Goal: Task Accomplishment & Management: Use online tool/utility

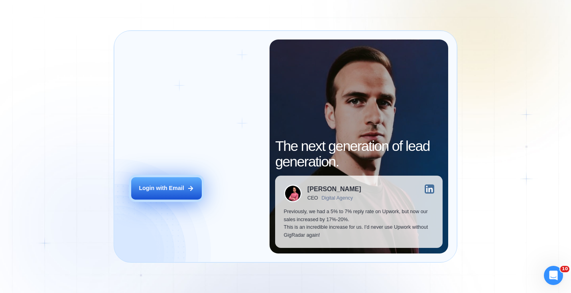
click at [163, 192] on button "Login with Email" at bounding box center [166, 188] width 71 height 22
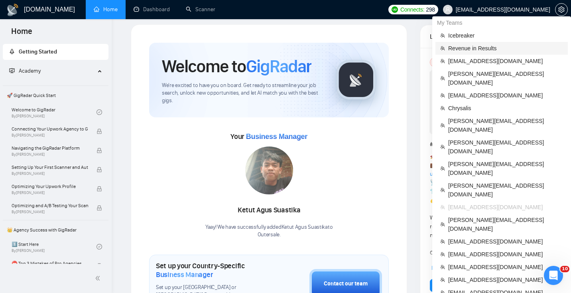
scroll to position [6, 0]
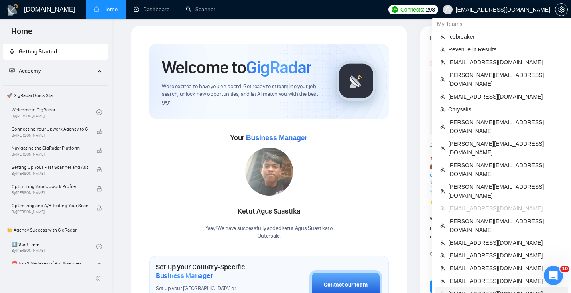
click at [473, 289] on span "[EMAIL_ADDRESS][DOMAIN_NAME]" at bounding box center [505, 293] width 115 height 9
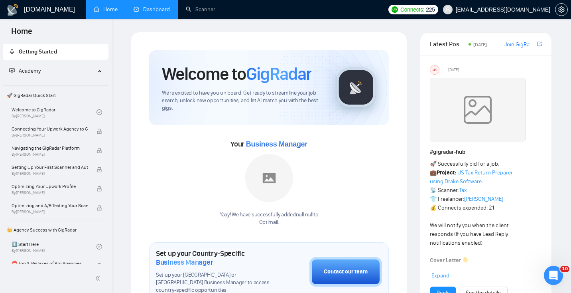
click at [156, 10] on link "Dashboard" at bounding box center [152, 9] width 36 height 7
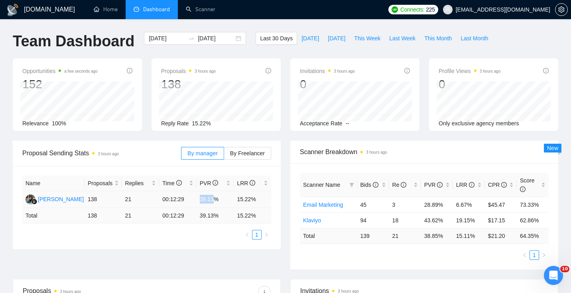
drag, startPoint x: 198, startPoint y: 201, endPoint x: 219, endPoint y: 201, distance: 20.7
click at [219, 201] on td "39.13%" at bounding box center [215, 199] width 37 height 17
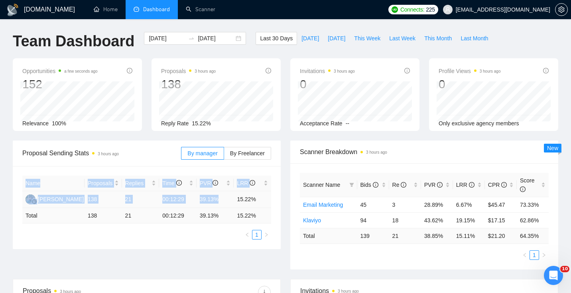
drag, startPoint x: 231, startPoint y: 201, endPoint x: 275, endPoint y: 201, distance: 43.9
click at [275, 201] on div "Name Proposals Replies Time PVR LRR Shabryna Syalaisha 138 21 00:12:29 39.13% 1…" at bounding box center [147, 207] width 268 height 83
click at [258, 202] on td "15.22%" at bounding box center [252, 199] width 37 height 17
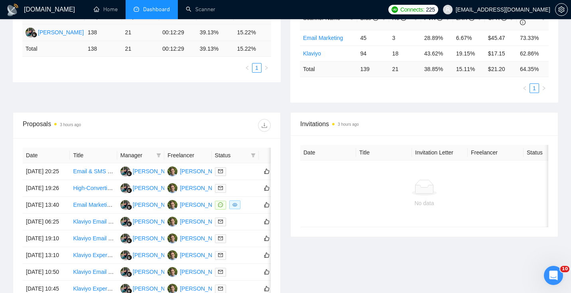
scroll to position [184, 0]
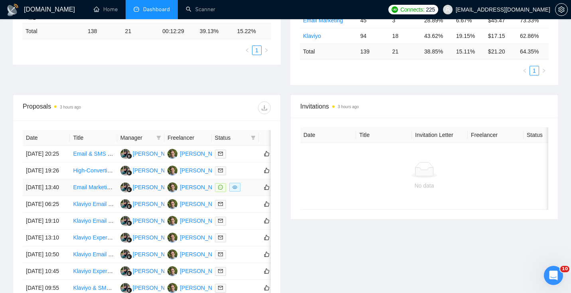
click at [63, 196] on td "[DATE] 13:40" at bounding box center [46, 187] width 47 height 17
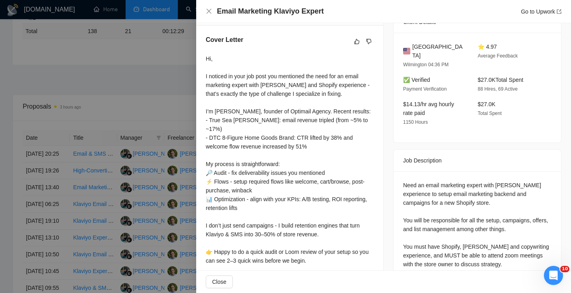
scroll to position [204, 0]
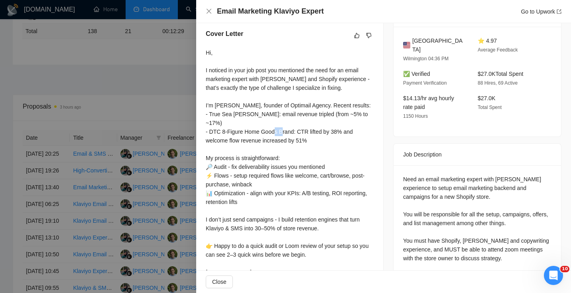
drag, startPoint x: 334, startPoint y: 124, endPoint x: 344, endPoint y: 124, distance: 9.2
click at [344, 124] on div "Hi, I noticed in your job post you mentioned the need for an email marketing ex…" at bounding box center [290, 162] width 168 height 228
click at [295, 166] on div "Hi, I noticed in your job post you mentioned the need for an email marketing ex…" at bounding box center [290, 162] width 168 height 228
click at [106, 169] on div at bounding box center [285, 146] width 571 height 293
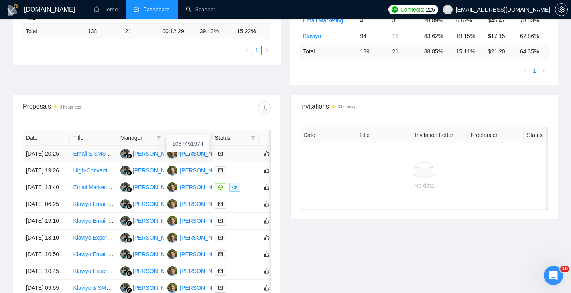
click at [200, 156] on div "[PERSON_NAME]" at bounding box center [203, 153] width 46 height 9
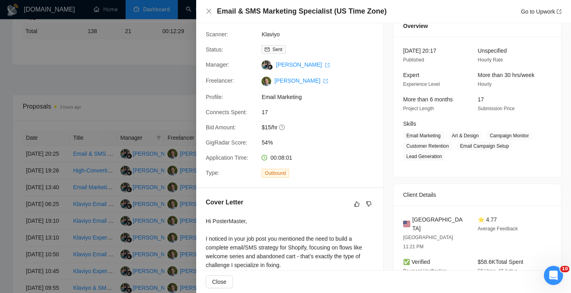
scroll to position [0, 0]
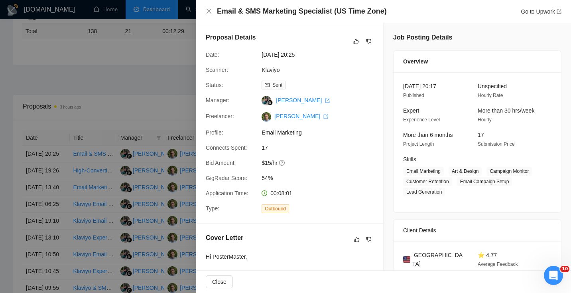
click at [156, 160] on div at bounding box center [285, 146] width 571 height 293
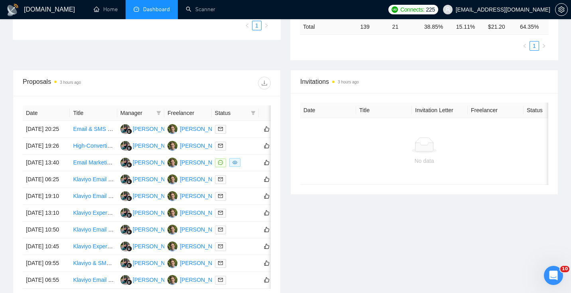
scroll to position [215, 0]
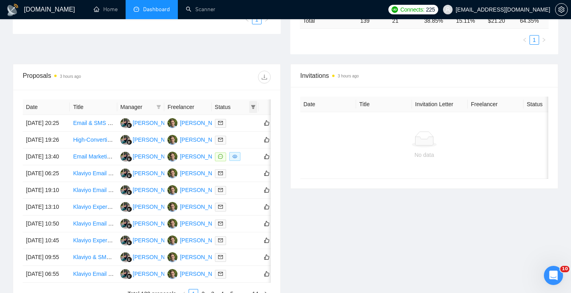
click at [252, 107] on icon "filter" at bounding box center [253, 107] width 4 height 4
click at [223, 121] on span "Chat" at bounding box center [227, 122] width 15 height 6
checkbox input "true"
click at [249, 151] on span "OK" at bounding box center [247, 150] width 8 height 9
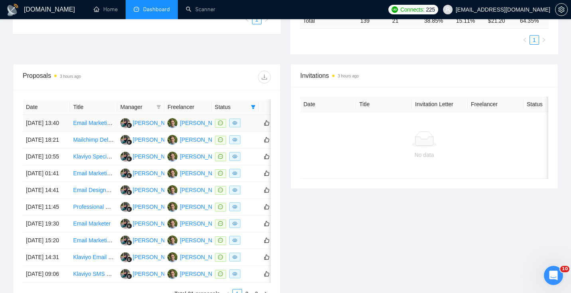
click at [57, 132] on td "[DATE] 13:40" at bounding box center [46, 123] width 47 height 17
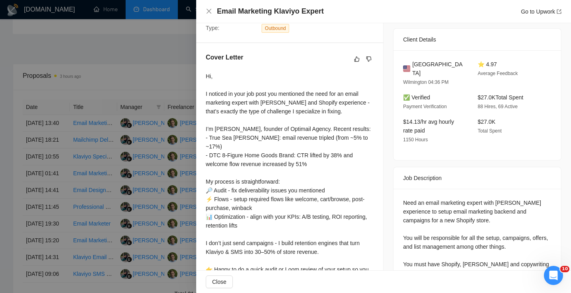
scroll to position [194, 0]
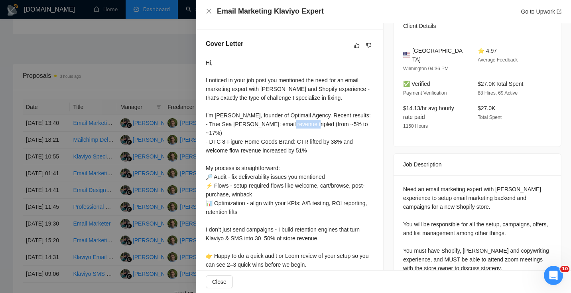
drag, startPoint x: 323, startPoint y: 126, endPoint x: 354, endPoint y: 126, distance: 31.9
click at [354, 126] on div "Hi, I noticed in your job post you mentioned the need for an email marketing ex…" at bounding box center [290, 172] width 168 height 228
drag, startPoint x: 335, startPoint y: 132, endPoint x: 341, endPoint y: 132, distance: 6.0
click at [341, 132] on div "Hi, I noticed in your job post you mentioned the need for an email marketing ex…" at bounding box center [290, 172] width 168 height 228
drag, startPoint x: 299, startPoint y: 142, endPoint x: 328, endPoint y: 142, distance: 29.5
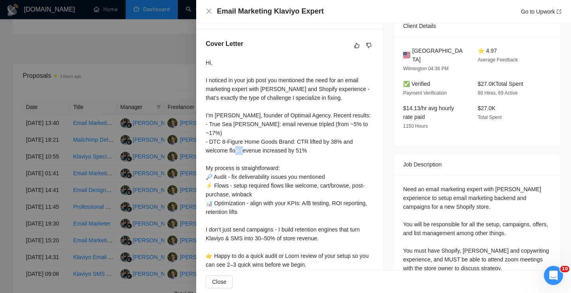
click at [328, 142] on div "Hi, I noticed in your job post you mentioned the need for an email marketing ex…" at bounding box center [290, 172] width 168 height 228
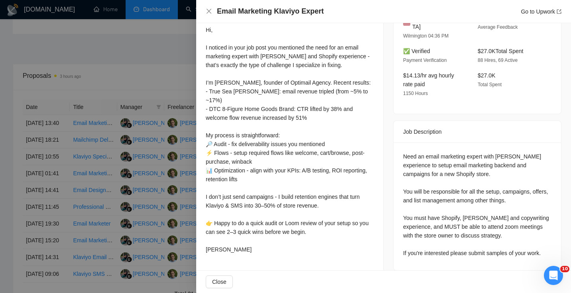
click at [272, 172] on div "Hi, I noticed in your job post you mentioned the need for an email marketing ex…" at bounding box center [290, 140] width 168 height 228
click at [130, 149] on div at bounding box center [285, 146] width 571 height 293
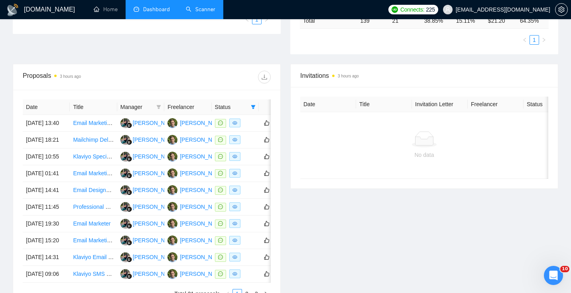
click at [195, 13] on link "Scanner" at bounding box center [201, 9] width 30 height 7
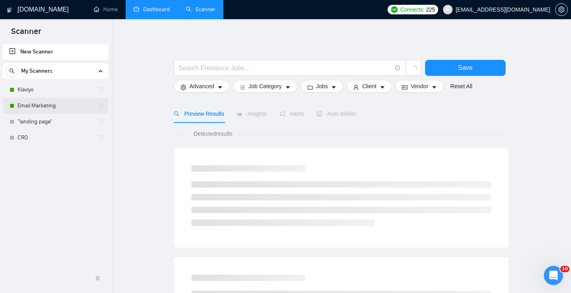
click at [46, 98] on link "Email Marketing" at bounding box center [56, 106] width 76 height 16
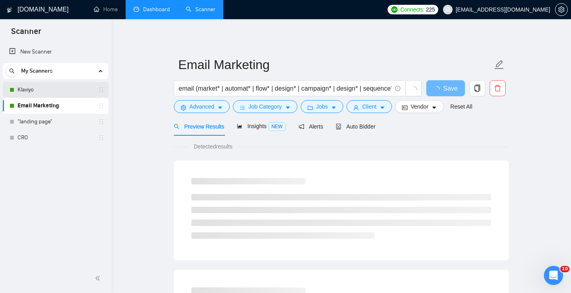
click at [45, 90] on link "Klaviyo" at bounding box center [56, 90] width 76 height 16
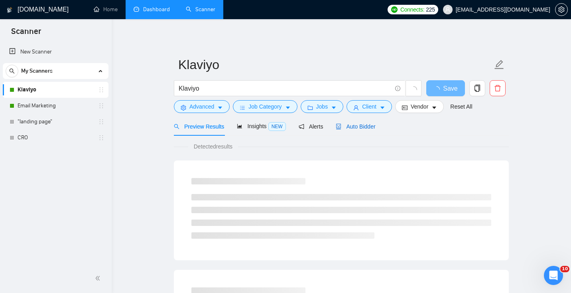
click at [364, 129] on span "Auto Bidder" at bounding box center [355, 126] width 39 height 6
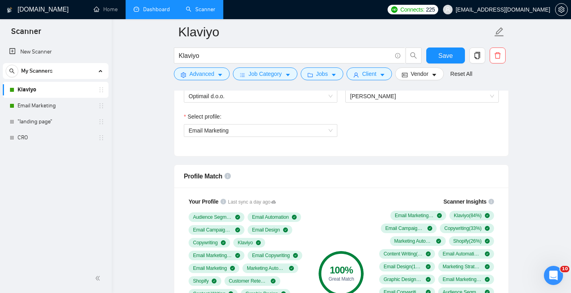
scroll to position [439, 0]
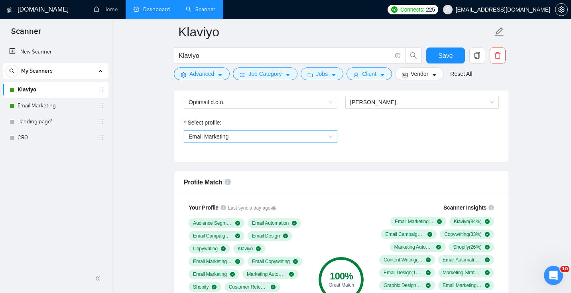
click at [234, 139] on span "Email Marketing" at bounding box center [261, 136] width 144 height 12
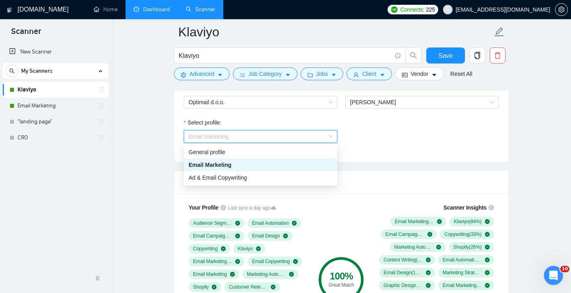
click at [234, 139] on span "Email Marketing" at bounding box center [261, 136] width 144 height 12
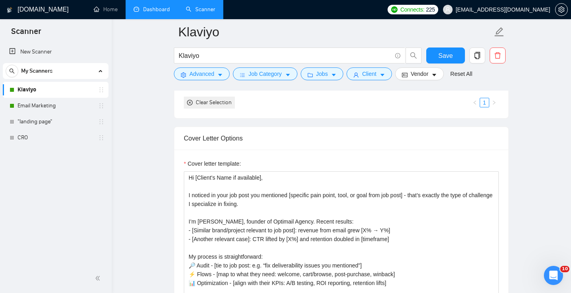
scroll to position [918, 0]
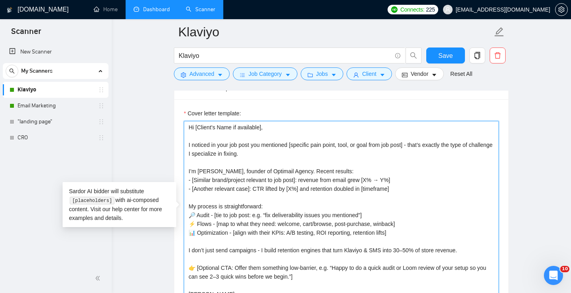
drag, startPoint x: 293, startPoint y: 146, endPoint x: 339, endPoint y: 146, distance: 45.8
click at [339, 146] on textarea "Hi [Client’s Name if available], I noticed in your job post you mentioned [spec…" at bounding box center [341, 210] width 315 height 179
drag, startPoint x: 424, startPoint y: 144, endPoint x: 482, endPoint y: 144, distance: 58.6
click at [479, 144] on textarea "Hi [Client’s Name if available], I noticed in your job post you mentioned [spec…" at bounding box center [341, 210] width 315 height 179
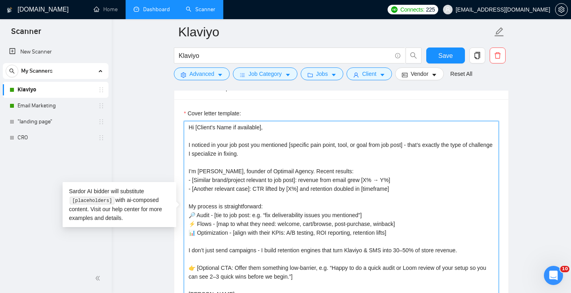
click at [200, 167] on textarea "Hi [Client’s Name if available], I noticed in your job post you mentioned [spec…" at bounding box center [341, 210] width 315 height 179
drag, startPoint x: 243, startPoint y: 163, endPoint x: 297, endPoint y: 163, distance: 53.4
click at [297, 163] on textarea "Hi [Client’s Name if available], I noticed in your job post you mentioned [spec…" at bounding box center [341, 210] width 315 height 179
drag, startPoint x: 193, startPoint y: 173, endPoint x: 393, endPoint y: 182, distance: 200.7
click at [393, 183] on textarea "Hi [Client’s Name if available], I noticed in your job post you mentioned [spec…" at bounding box center [341, 210] width 315 height 179
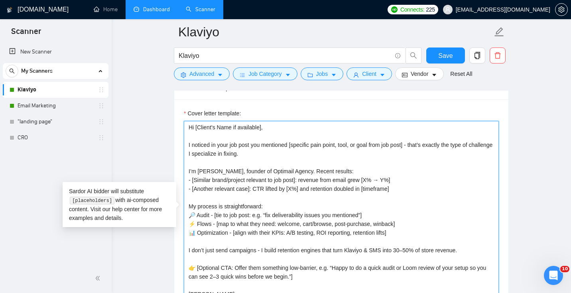
click at [299, 168] on textarea "Hi [Client’s Name if available], I noticed in your job post you mentioned [spec…" at bounding box center [341, 210] width 315 height 179
drag, startPoint x: 195, startPoint y: 171, endPoint x: 297, endPoint y: 173, distance: 102.1
click at [297, 173] on textarea "Hi [Client’s Name if available], I noticed in your job post you mentioned [spec…" at bounding box center [341, 210] width 315 height 179
click at [377, 171] on textarea "Hi [Client’s Name if available], I noticed in your job post you mentioned [spec…" at bounding box center [341, 210] width 315 height 179
click at [393, 171] on textarea "Hi [Client’s Name if available], I noticed in your job post you mentioned [spec…" at bounding box center [341, 210] width 315 height 179
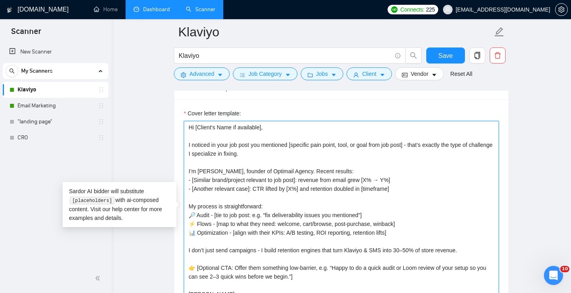
click at [295, 180] on textarea "Hi [Client’s Name if available], I noticed in your job post you mentioned [spec…" at bounding box center [341, 210] width 315 height 179
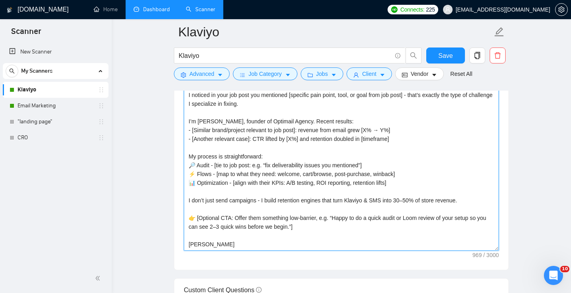
scroll to position [972, 0]
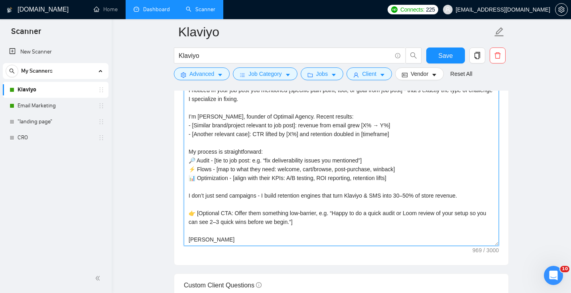
drag, startPoint x: 215, startPoint y: 153, endPoint x: 411, endPoint y: 153, distance: 195.7
click at [409, 153] on textarea "Hi [Client’s Name if available], I noticed in your job post you mentioned [spec…" at bounding box center [341, 155] width 315 height 179
drag, startPoint x: 215, startPoint y: 160, endPoint x: 406, endPoint y: 165, distance: 191.0
click at [406, 166] on textarea "Hi [Client’s Name if available], I noticed in your job post you mentioned [spec…" at bounding box center [341, 155] width 315 height 179
click at [244, 169] on textarea "Hi [Client’s Name if available], I noticed in your job post you mentioned [spec…" at bounding box center [341, 155] width 315 height 179
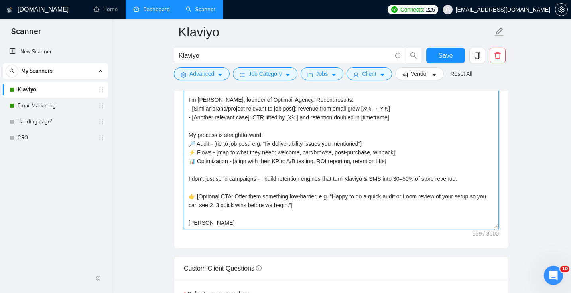
scroll to position [992, 0]
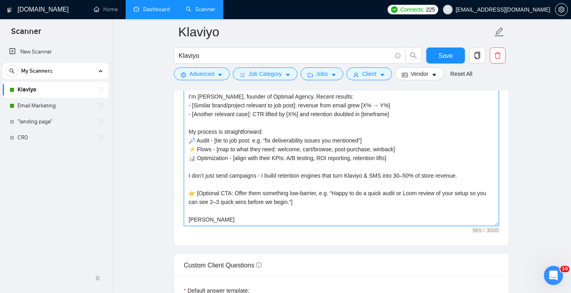
click at [245, 161] on textarea "Hi [Client’s Name if available], I noticed in your job post you mentioned [spec…" at bounding box center [341, 135] width 315 height 179
click at [249, 167] on textarea "Hi [Client’s Name if available], I noticed in your job post you mentioned [spec…" at bounding box center [341, 135] width 315 height 179
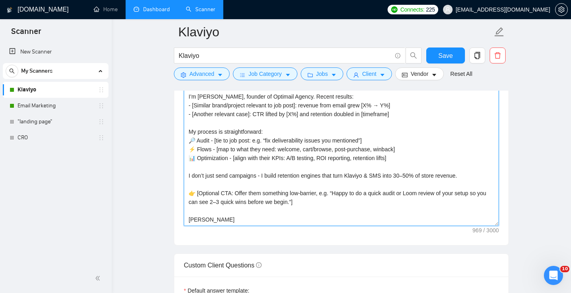
click at [249, 167] on textarea "Hi [Client’s Name if available], I noticed in your job post you mentioned [spec…" at bounding box center [341, 135] width 315 height 179
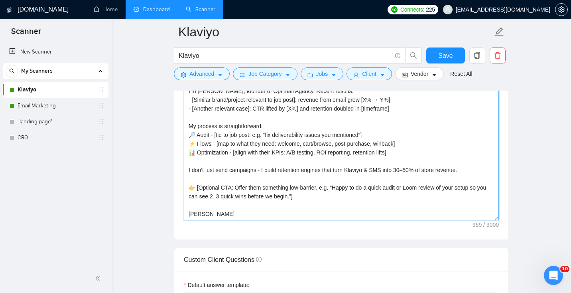
scroll to position [999, 0]
drag, startPoint x: 195, startPoint y: 179, endPoint x: 333, endPoint y: 195, distance: 138.5
click at [333, 195] on textarea "Hi [Client’s Name if available], I noticed in your job post you mentioned [spec…" at bounding box center [341, 129] width 315 height 179
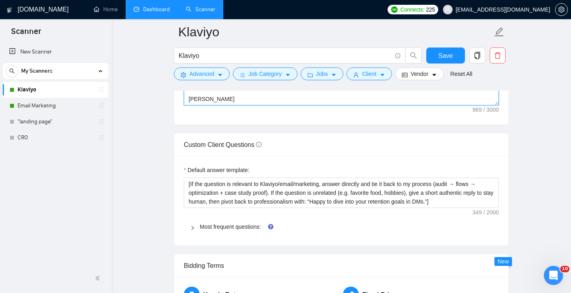
scroll to position [1113, 0]
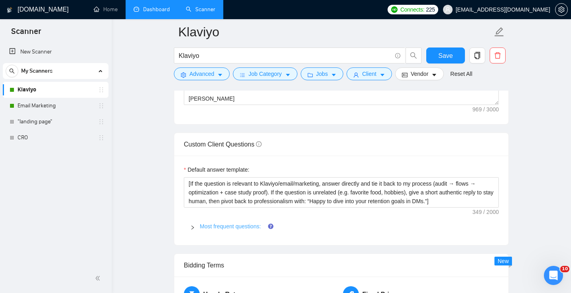
click at [220, 227] on link "Most frequent questions:" at bounding box center [230, 226] width 61 height 6
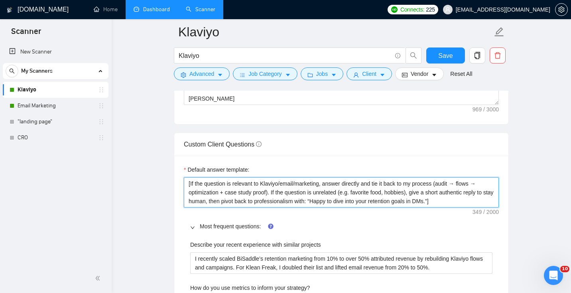
drag, startPoint x: 471, startPoint y: 204, endPoint x: 149, endPoint y: 120, distance: 332.3
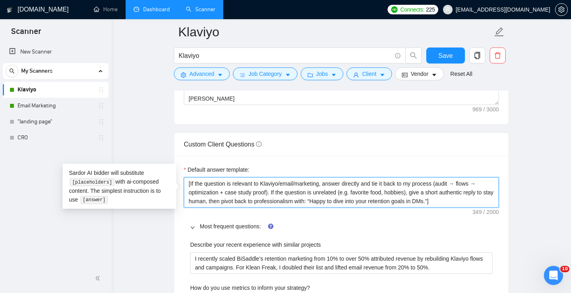
drag, startPoint x: 229, startPoint y: 202, endPoint x: 341, endPoint y: 203, distance: 112.4
click at [341, 203] on textarea "[If the question is relevant to Klaviyo/email/marketing, answer directly and ti…" at bounding box center [341, 192] width 315 height 30
click at [358, 205] on textarea "[If the question is relevant to Klaviyo/email/marketing, answer directly and ti…" at bounding box center [341, 192] width 315 height 30
drag, startPoint x: 349, startPoint y: 203, endPoint x: 488, endPoint y: 206, distance: 139.2
click at [488, 206] on textarea "[If the question is relevant to Klaviyo/email/marketing, answer directly and ti…" at bounding box center [341, 192] width 315 height 30
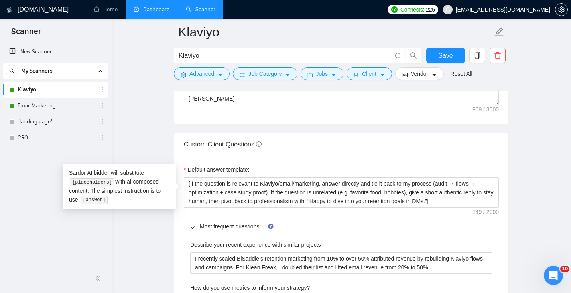
click at [351, 246] on div "Describe your recent experience with similar projects" at bounding box center [341, 246] width 302 height 12
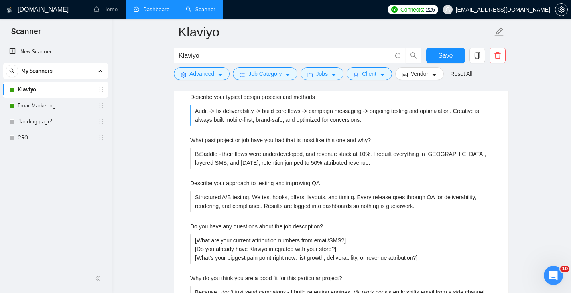
scroll to position [1608, 0]
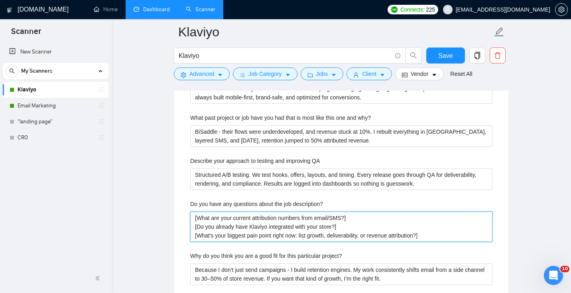
drag, startPoint x: 195, startPoint y: 229, endPoint x: 500, endPoint y: 291, distance: 311.7
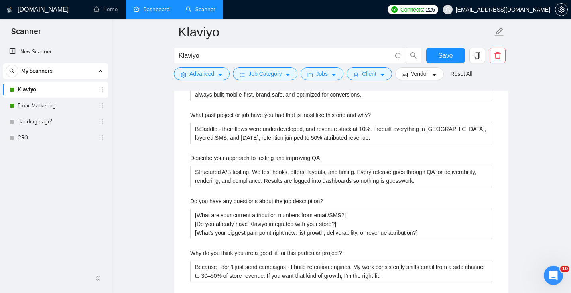
click at [231, 201] on label "Do you have any questions about the job description?" at bounding box center [256, 201] width 133 height 9
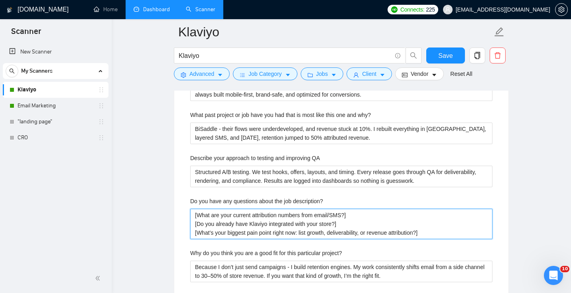
click at [231, 208] on description\? "[What are your current attribution numbers from email/SMS?] [Do you already hav…" at bounding box center [341, 223] width 302 height 30
click at [226, 221] on description\? "[What are your current attribution numbers from email/SMS?] [Do you already hav…" at bounding box center [341, 223] width 302 height 30
drag, startPoint x: 196, startPoint y: 215, endPoint x: 350, endPoint y: 218, distance: 153.9
click at [350, 218] on description\? "[What are your current attribution numbers from email/SMS?] [Do you already hav…" at bounding box center [341, 223] width 302 height 30
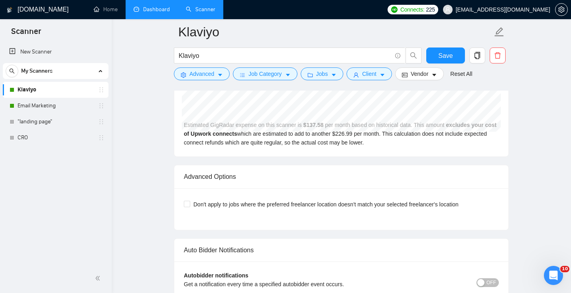
scroll to position [2337, 0]
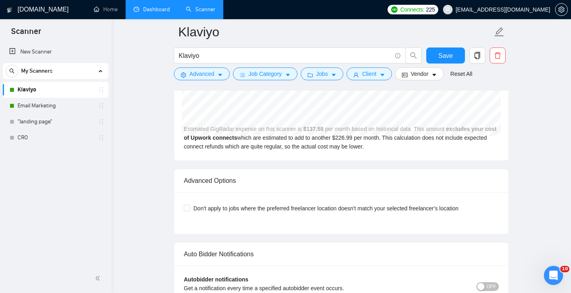
click at [157, 8] on link "Dashboard" at bounding box center [152, 9] width 36 height 7
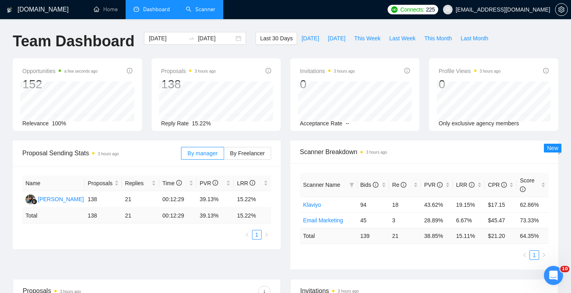
click at [201, 13] on link "Scanner" at bounding box center [201, 9] width 30 height 7
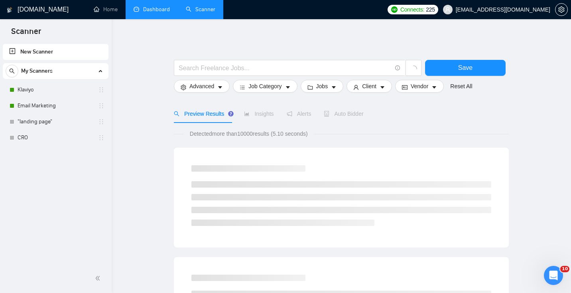
click at [29, 51] on link "New Scanner" at bounding box center [55, 52] width 93 height 16
click at [244, 65] on input "text" at bounding box center [285, 68] width 213 height 10
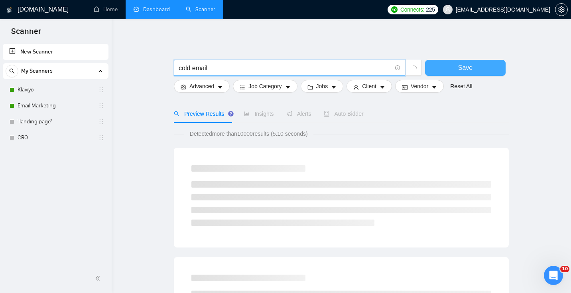
type input "cold email"
click at [465, 69] on span "Save" at bounding box center [465, 68] width 14 height 10
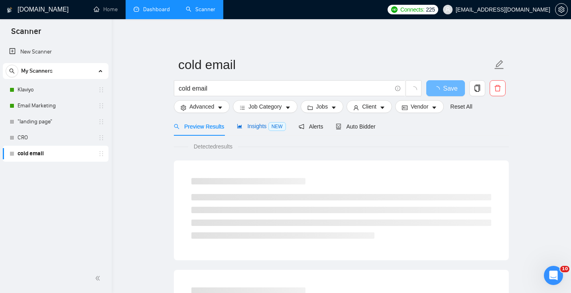
click at [255, 127] on span "Insights NEW" at bounding box center [261, 126] width 49 height 6
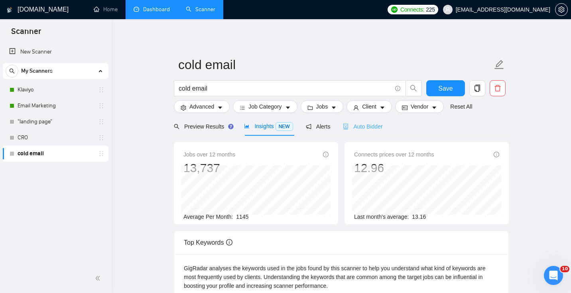
click at [371, 131] on div "Auto Bidder" at bounding box center [362, 126] width 39 height 19
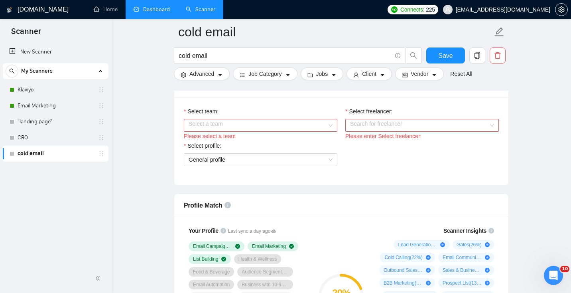
scroll to position [444, 0]
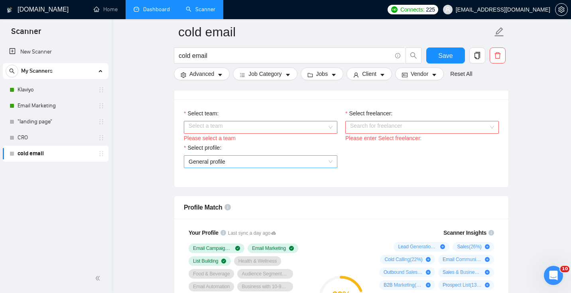
click at [209, 165] on span "General profile" at bounding box center [207, 161] width 37 height 6
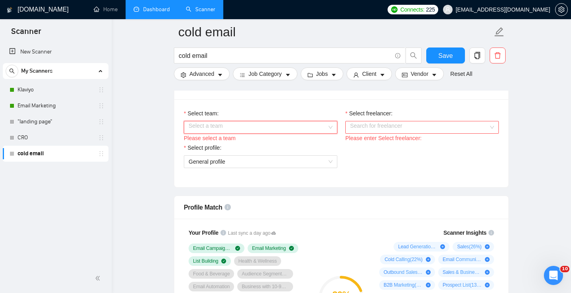
click at [197, 133] on input "Select team:" at bounding box center [258, 127] width 138 height 12
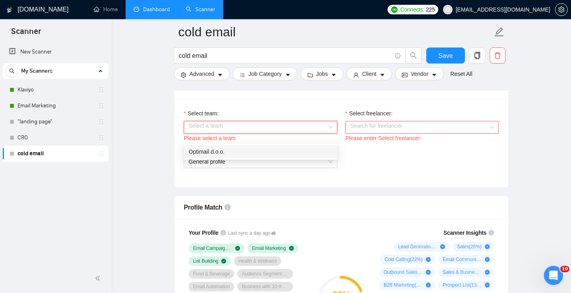
click at [203, 151] on div "Optimail d.o.o." at bounding box center [261, 151] width 144 height 9
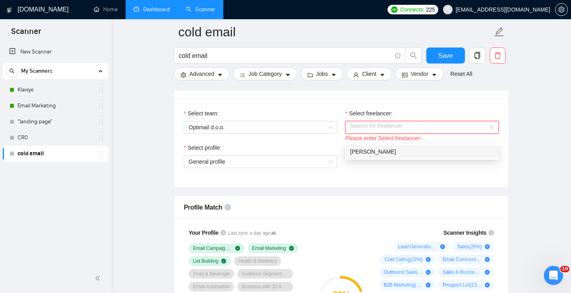
click at [389, 132] on input "Select freelancer:" at bounding box center [419, 127] width 138 height 12
click at [374, 155] on div "[PERSON_NAME]" at bounding box center [422, 151] width 144 height 9
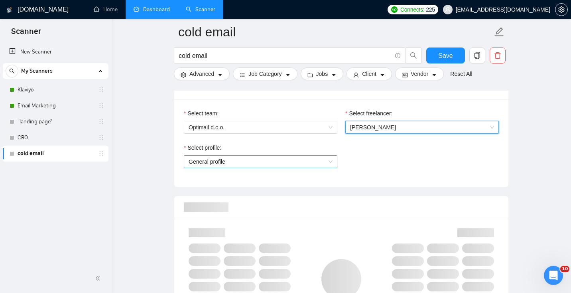
click at [233, 167] on span "General profile" at bounding box center [261, 161] width 144 height 12
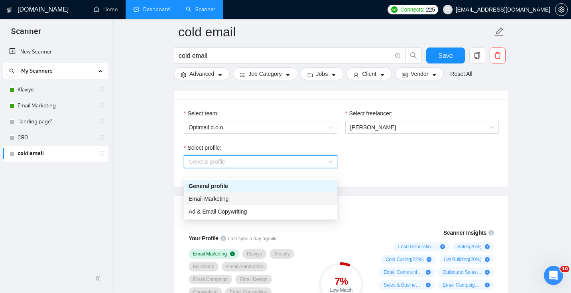
click at [228, 199] on span "Email Marketing" at bounding box center [209, 198] width 40 height 6
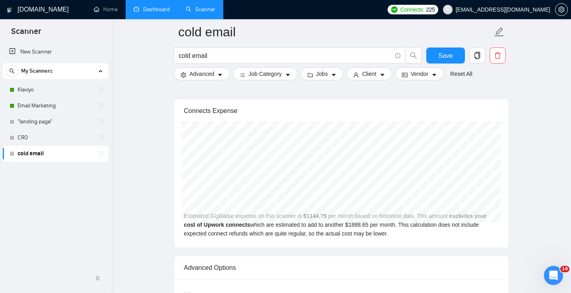
scroll to position [1710, 0]
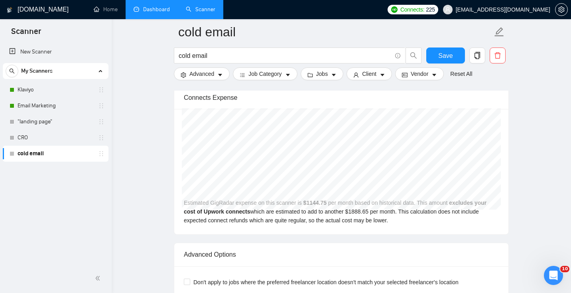
click at [158, 13] on link "Dashboard" at bounding box center [152, 9] width 36 height 7
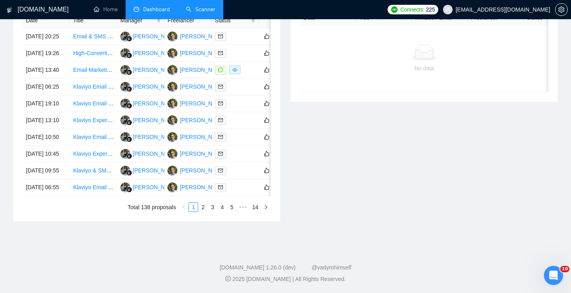
type input "[DATE]"
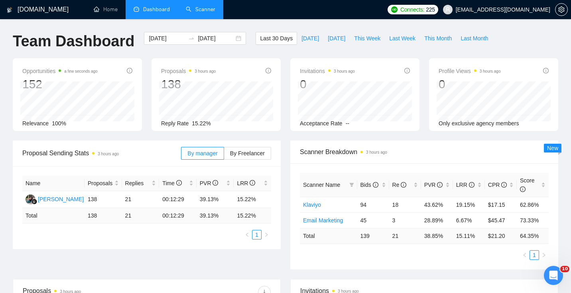
click at [202, 6] on link "Scanner" at bounding box center [201, 9] width 30 height 7
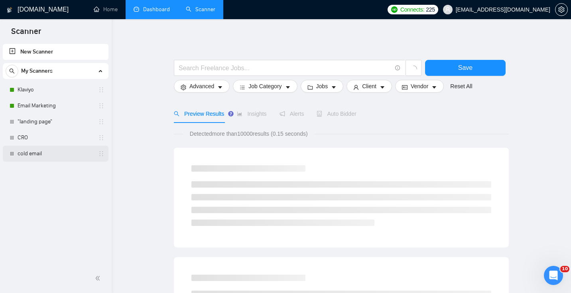
click at [42, 156] on link "cold email" at bounding box center [56, 154] width 76 height 16
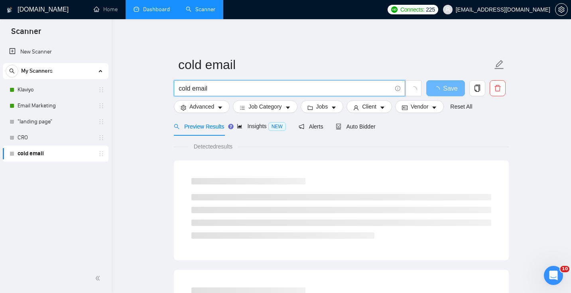
click at [226, 85] on input "cold email" at bounding box center [285, 88] width 213 height 10
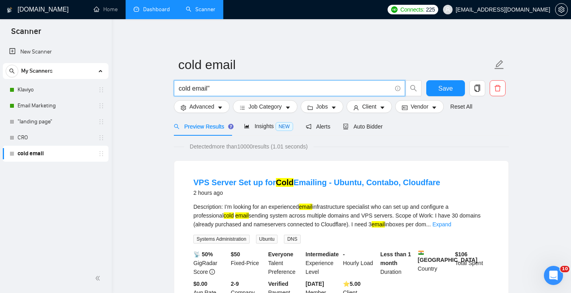
click at [177, 89] on span "cold email"" at bounding box center [289, 88] width 231 height 16
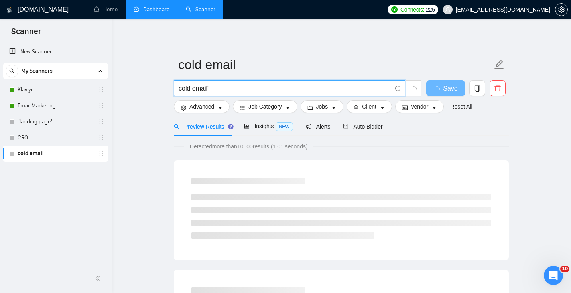
click at [181, 89] on input "cold email"" at bounding box center [285, 88] width 213 height 10
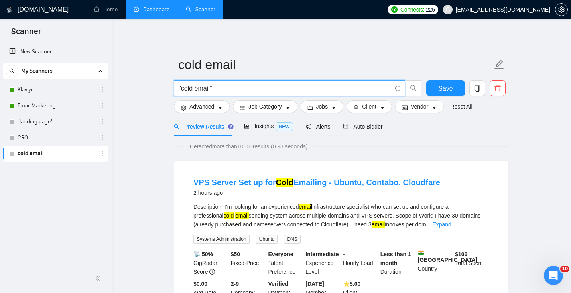
type input ""cold email""
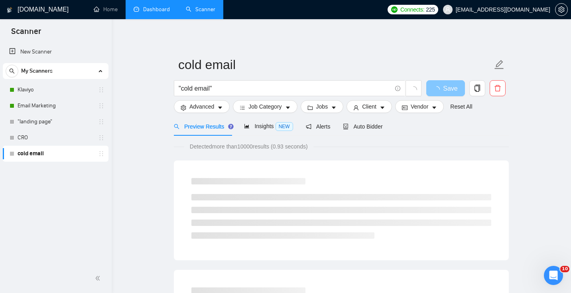
click at [443, 82] on button "Save" at bounding box center [445, 88] width 39 height 16
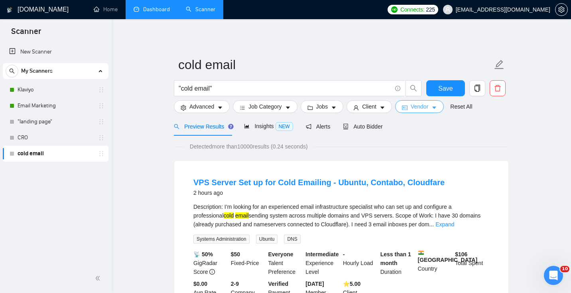
click at [419, 109] on span "Vendor" at bounding box center [420, 106] width 18 height 9
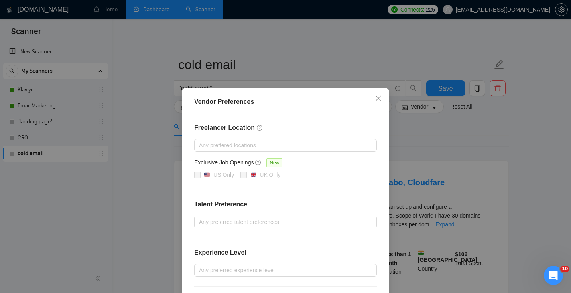
click at [515, 159] on div "Vendor Preferences Freelancer Location Any preffered locations Exclusive Job Op…" at bounding box center [285, 146] width 571 height 293
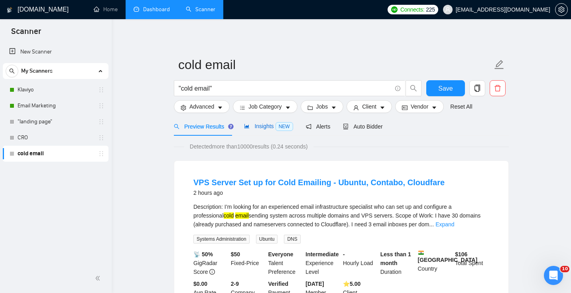
click at [274, 124] on span "Insights NEW" at bounding box center [268, 126] width 49 height 6
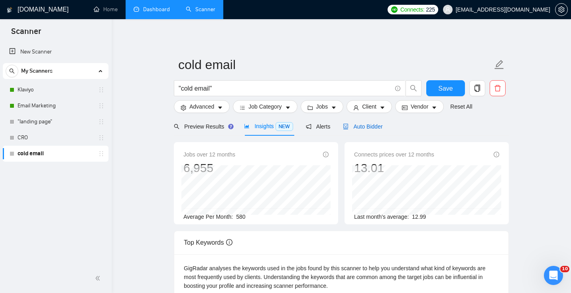
click at [369, 123] on span "Auto Bidder" at bounding box center [362, 126] width 39 height 6
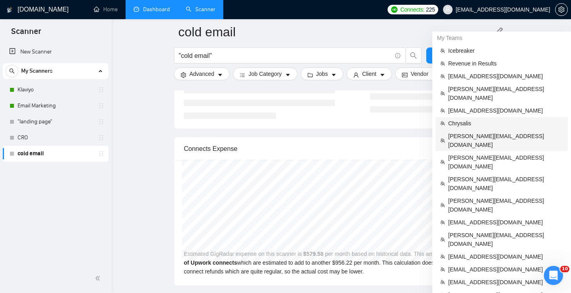
scroll to position [1671, 0]
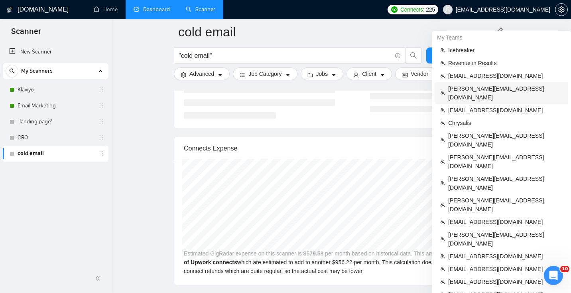
click at [467, 90] on span "[PERSON_NAME][EMAIL_ADDRESS][DOMAIN_NAME]" at bounding box center [505, 93] width 115 height 18
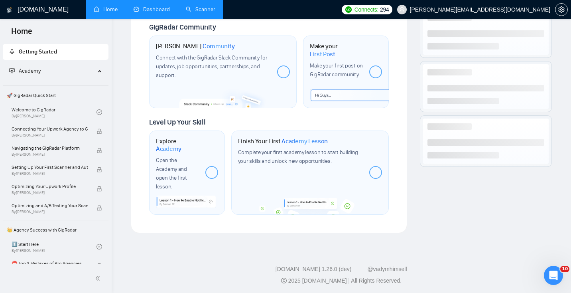
click at [152, 6] on link "Dashboard" at bounding box center [152, 9] width 36 height 7
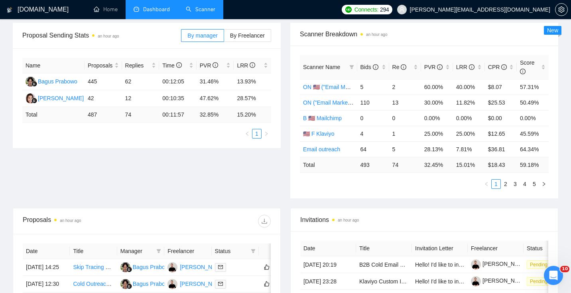
scroll to position [112, 0]
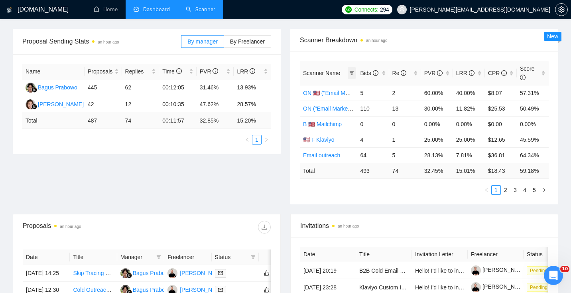
click at [351, 73] on icon "filter" at bounding box center [351, 73] width 4 height 4
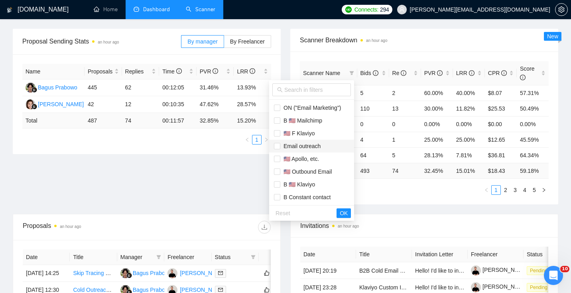
scroll to position [12, 0]
click at [304, 148] on span "Email outreach" at bounding box center [300, 147] width 40 height 6
checkbox input "true"
click at [312, 160] on span "🇺🇸 Apollo, etc." at bounding box center [299, 159] width 39 height 6
checkbox input "true"
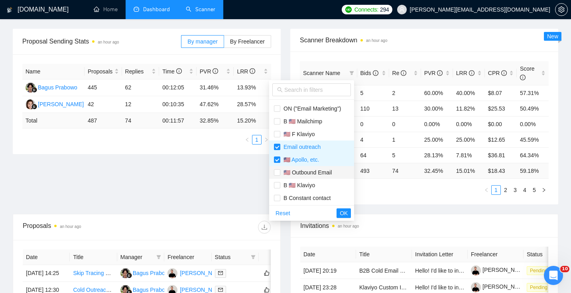
click at [326, 173] on span "🇺🇸 Outbound Email" at bounding box center [305, 172] width 51 height 6
checkbox input "true"
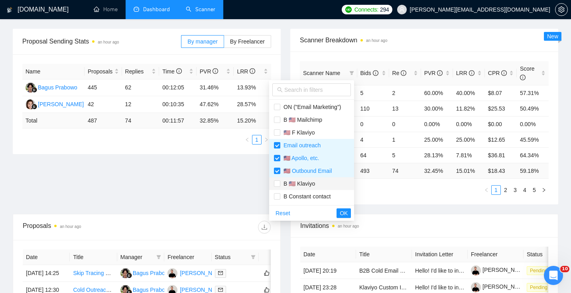
scroll to position [0, 0]
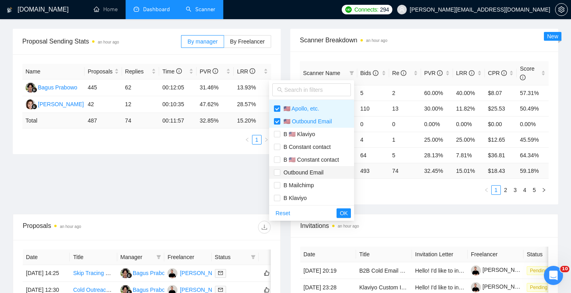
click at [308, 171] on span "Outbound Email" at bounding box center [301, 172] width 43 height 6
checkbox input "true"
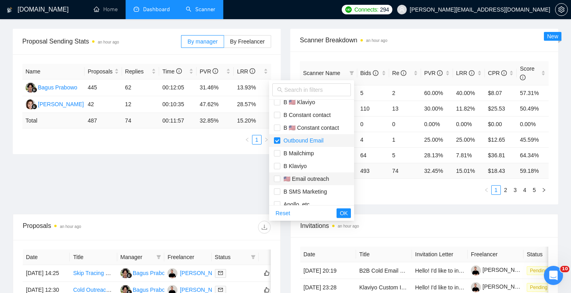
scroll to position [105, 0]
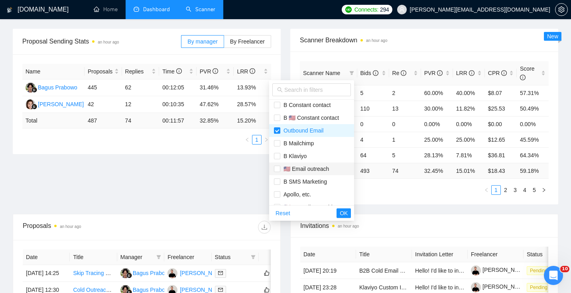
click at [308, 171] on span "🇺🇸 Email outreach" at bounding box center [304, 168] width 49 height 6
checkbox input "true"
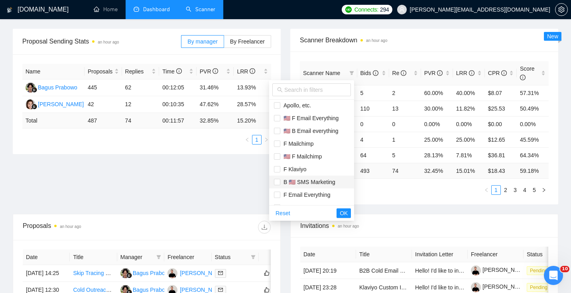
scroll to position [204, 0]
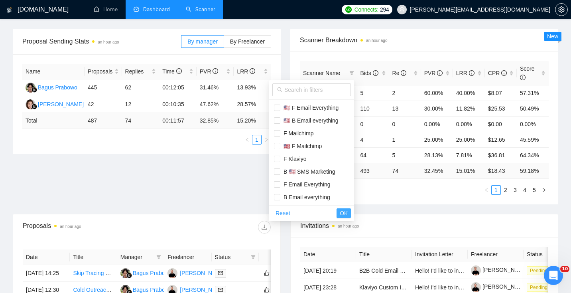
click at [343, 212] on span "OK" at bounding box center [344, 212] width 8 height 9
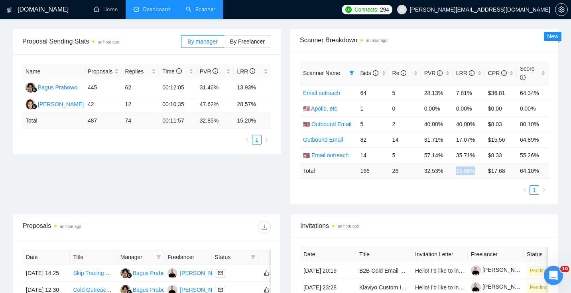
drag, startPoint x: 454, startPoint y: 170, endPoint x: 479, endPoint y: 171, distance: 24.8
click at [479, 171] on td "15.66 %" at bounding box center [469, 171] width 32 height 16
drag, startPoint x: 416, startPoint y: 172, endPoint x: 436, endPoint y: 172, distance: 19.9
click at [436, 172] on tr "Total 166 26 32.53 % 15.66 % $ 17.68 64.10 %" at bounding box center [424, 171] width 249 height 16
drag, startPoint x: 453, startPoint y: 172, endPoint x: 477, endPoint y: 172, distance: 23.5
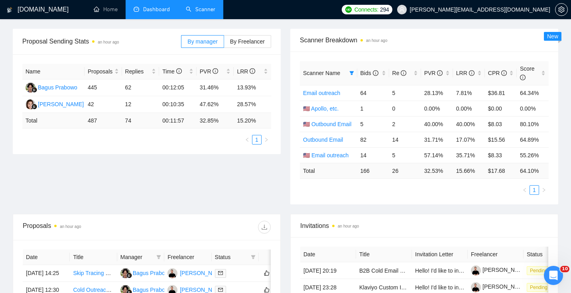
click at [476, 172] on td "15.66 %" at bounding box center [469, 171] width 32 height 16
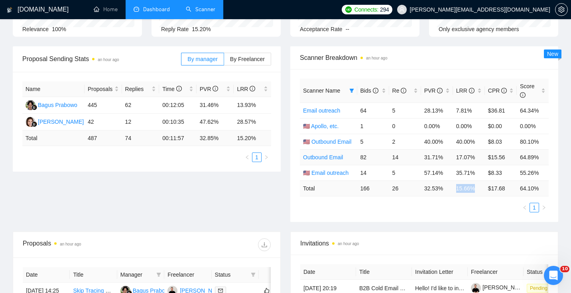
scroll to position [0, 0]
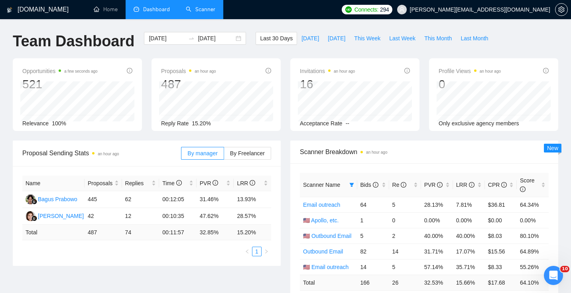
click at [162, 11] on span "Dashboard" at bounding box center [156, 9] width 27 height 7
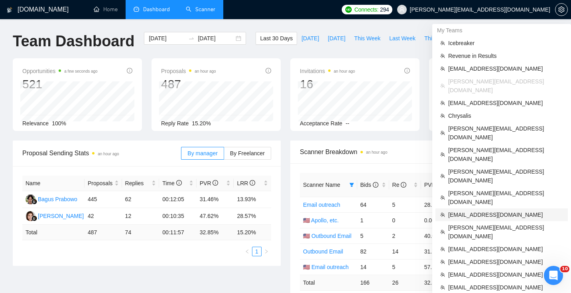
click at [476, 210] on span "[EMAIL_ADDRESS][DOMAIN_NAME]" at bounding box center [505, 214] width 115 height 9
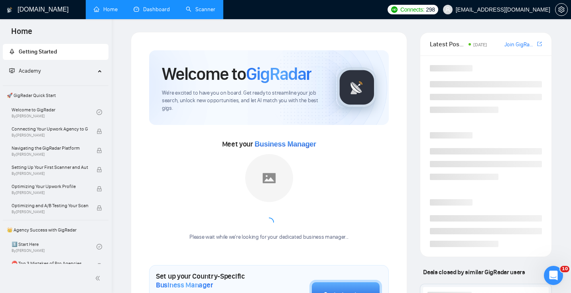
click at [149, 13] on link "Dashboard" at bounding box center [152, 9] width 36 height 7
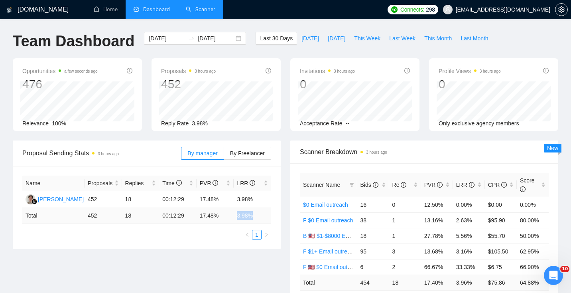
drag, startPoint x: 233, startPoint y: 216, endPoint x: 256, endPoint y: 216, distance: 22.7
click at [256, 216] on tr "Total 452 18 00:12:29 17.48 % 3.98 %" at bounding box center [146, 216] width 249 height 16
click at [212, 235] on ul "1" at bounding box center [146, 235] width 249 height 10
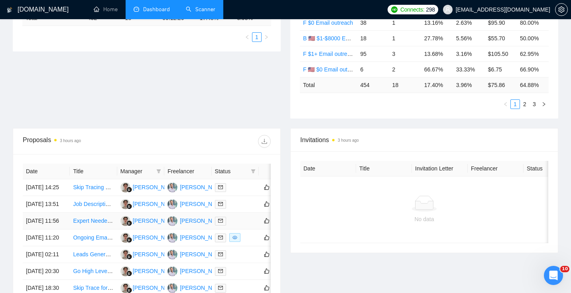
scroll to position [182, 0]
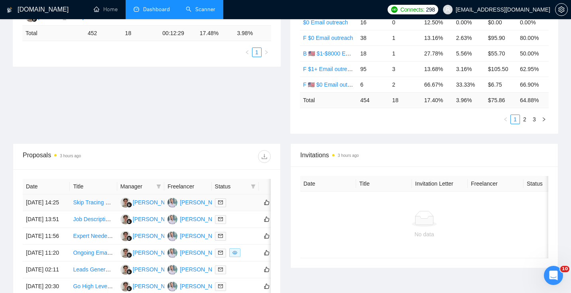
click at [185, 207] on div "[PERSON_NAME]" at bounding box center [203, 202] width 46 height 9
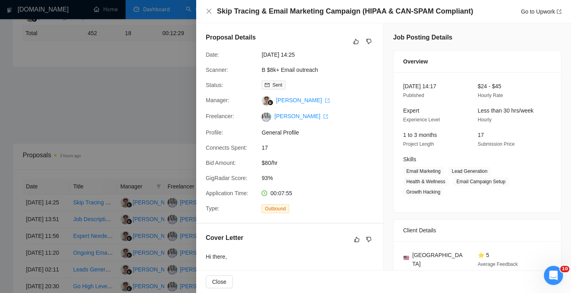
click at [168, 126] on div at bounding box center [285, 146] width 571 height 293
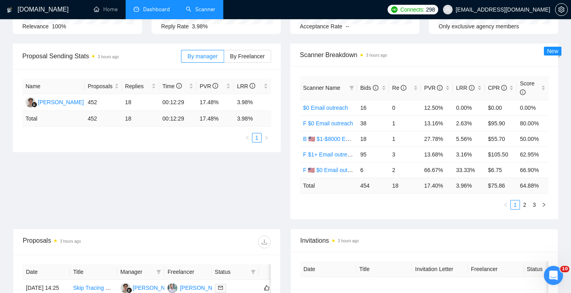
scroll to position [0, 0]
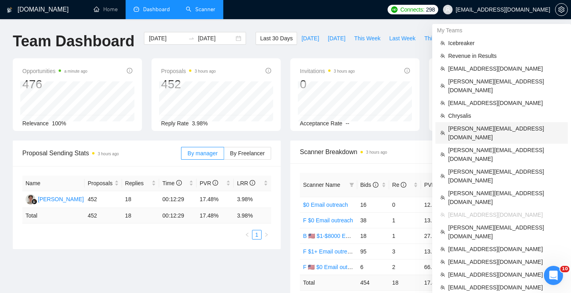
click at [470, 124] on span "[PERSON_NAME][EMAIL_ADDRESS][DOMAIN_NAME]" at bounding box center [505, 133] width 115 height 18
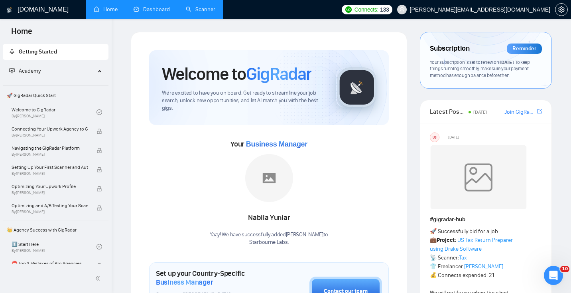
click at [146, 12] on link "Dashboard" at bounding box center [152, 9] width 36 height 7
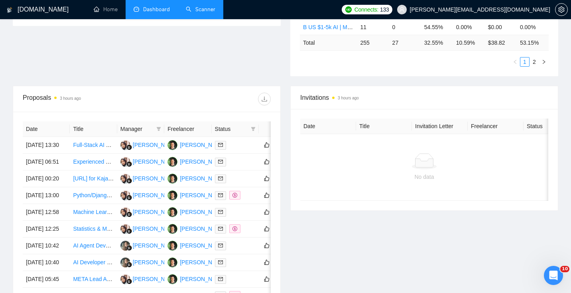
scroll to position [237, 0]
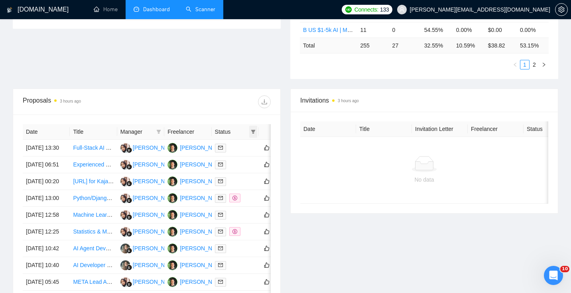
click at [253, 130] on icon "filter" at bounding box center [253, 132] width 4 height 4
click at [230, 147] on span "Chat" at bounding box center [227, 147] width 15 height 6
checkbox input "true"
click at [247, 177] on span "OK" at bounding box center [247, 175] width 8 height 9
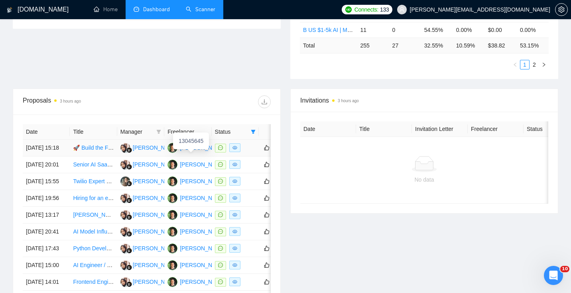
click at [198, 152] on div "[PERSON_NAME]" at bounding box center [203, 147] width 46 height 9
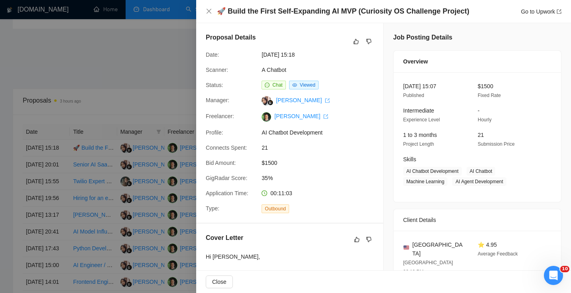
click at [119, 129] on div at bounding box center [285, 146] width 571 height 293
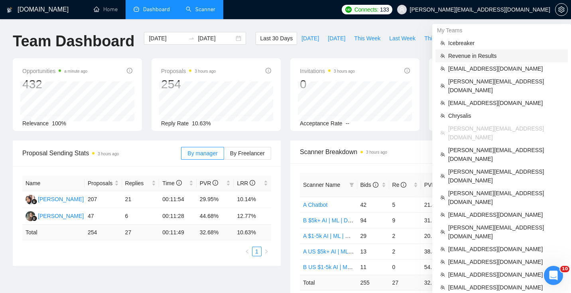
click at [476, 61] on li "Revenue in Results" at bounding box center [501, 55] width 132 height 13
